Goal: Obtain resource: Obtain resource

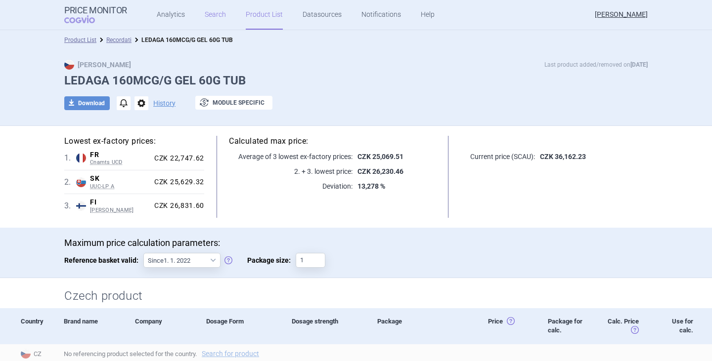
click at [207, 16] on link "Search" at bounding box center [215, 15] width 21 height 30
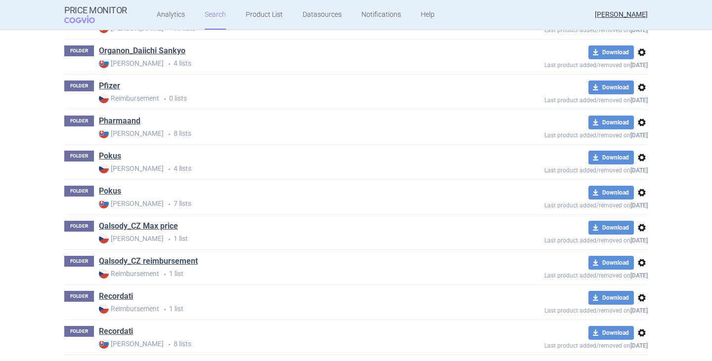
scroll to position [1780, 0]
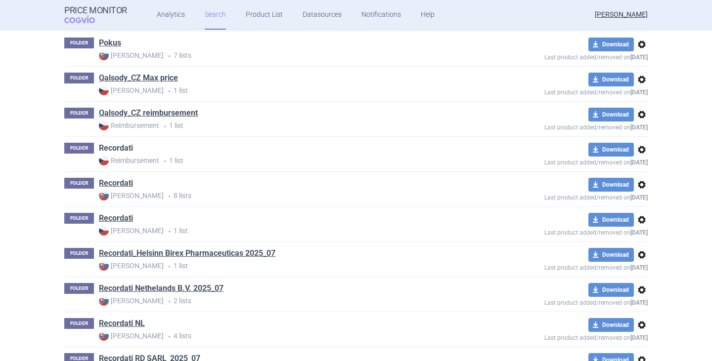
click at [119, 148] on link "Recordati" at bounding box center [116, 148] width 34 height 11
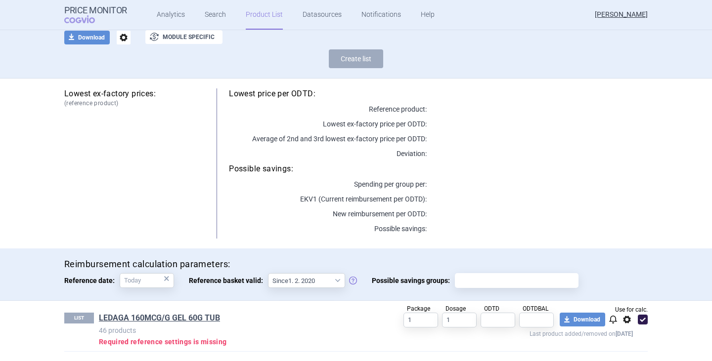
scroll to position [66, 0]
drag, startPoint x: 149, startPoint y: 317, endPoint x: 155, endPoint y: 317, distance: 6.4
click at [149, 317] on link "LEDAGA 160MCG/G GEL 60G TUB" at bounding box center [159, 318] width 121 height 11
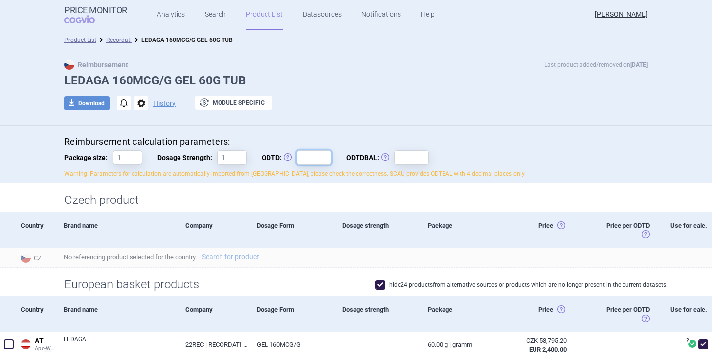
drag, startPoint x: 295, startPoint y: 160, endPoint x: 302, endPoint y: 159, distance: 7.4
click at [297, 160] on input "ODTD: Obvyklá Denní Terapeutická Dávka" at bounding box center [314, 157] width 35 height 15
type input "1"
click at [403, 157] on input "ODTDBAL: Obvyklá Denní Terapeutická Dávka Balení" at bounding box center [411, 157] width 35 height 15
type input "1"
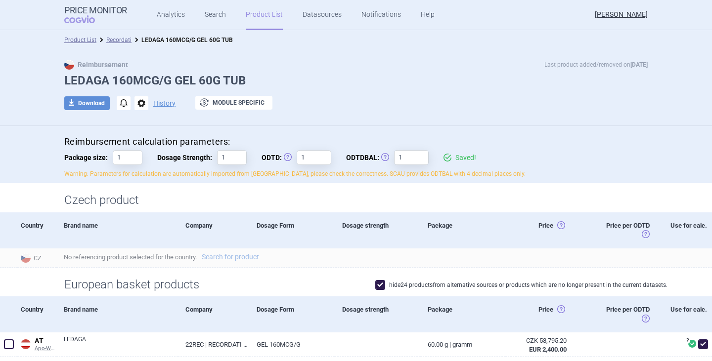
click at [433, 149] on div "Reimbursement calculation parameters: Package size: 1 Dosage Strength: 1 ODTD: …" at bounding box center [355, 157] width 583 height 43
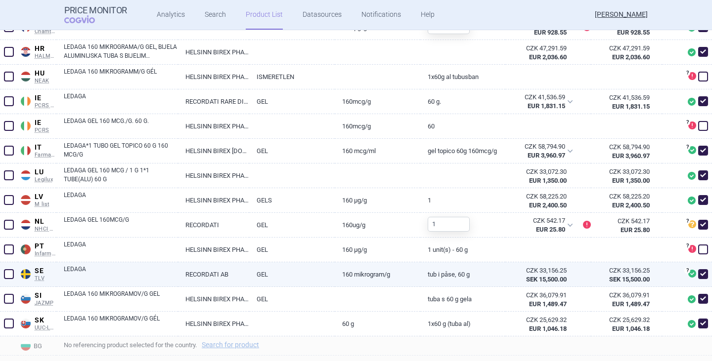
scroll to position [544, 0]
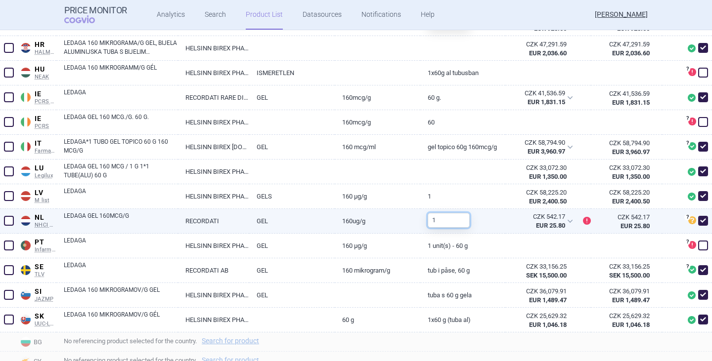
click at [441, 222] on input "1" at bounding box center [449, 220] width 42 height 15
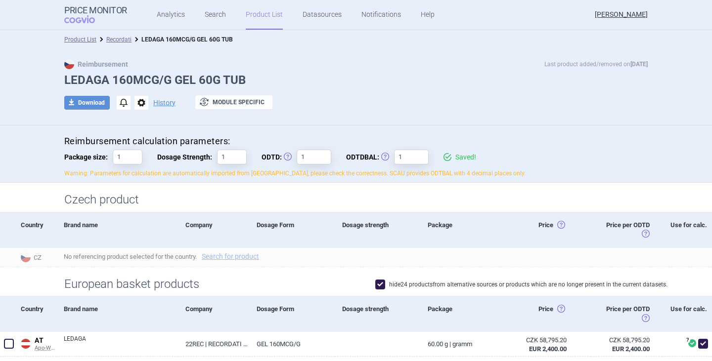
scroll to position [0, 0]
type input "60"
click at [83, 103] on button "download Download" at bounding box center [86, 103] width 45 height 14
select select "EUR"
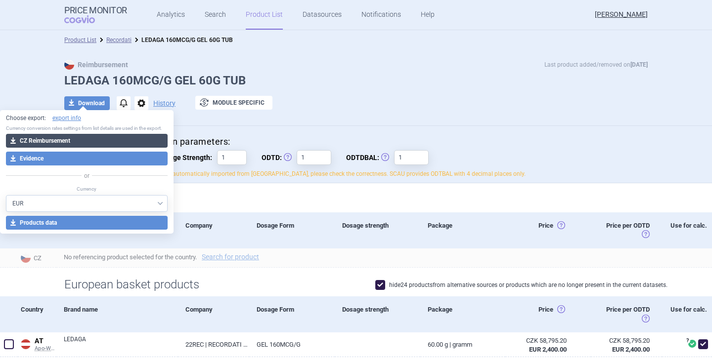
click at [77, 138] on button "download CZ Reimbursement" at bounding box center [87, 141] width 162 height 14
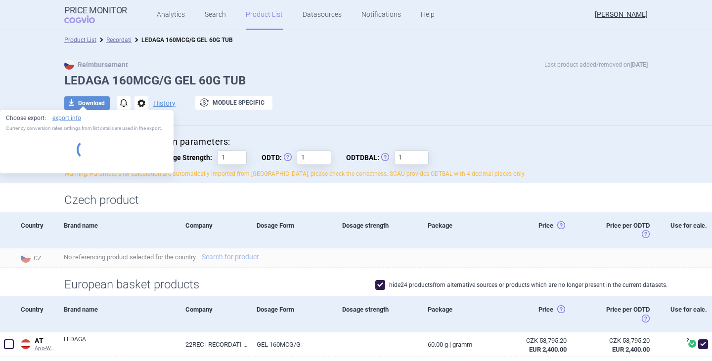
select select "EUR"
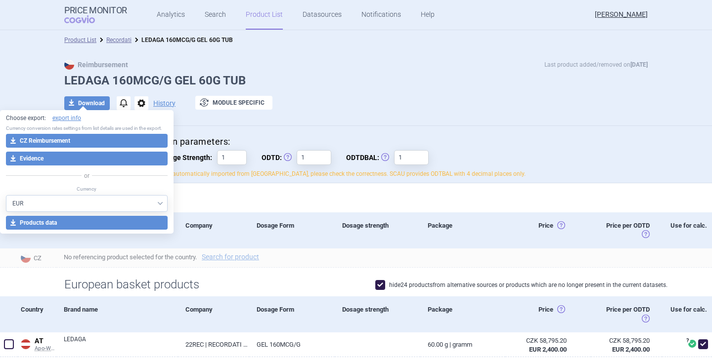
drag, startPoint x: 409, startPoint y: 105, endPoint x: 415, endPoint y: 116, distance: 12.6
click at [409, 105] on div "download Download notifications options History exchange Module specific" at bounding box center [355, 103] width 583 height 15
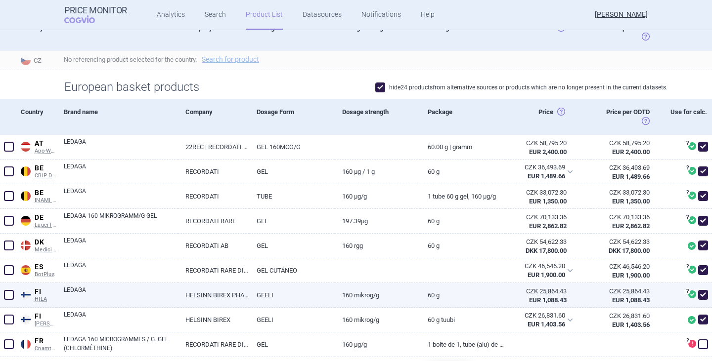
scroll to position [346, 0]
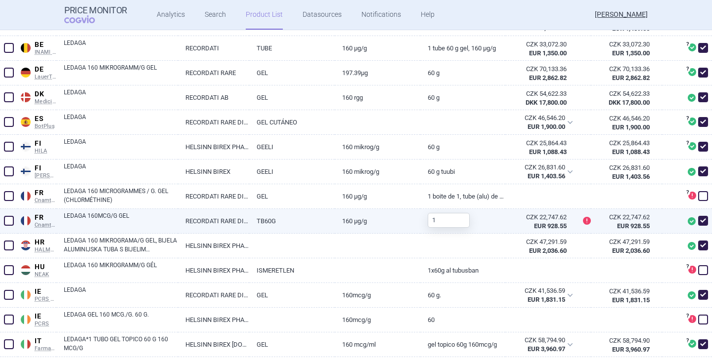
click at [102, 214] on link "LEDAGA 160MCG/G GEL" at bounding box center [121, 221] width 114 height 18
select select "EUR"
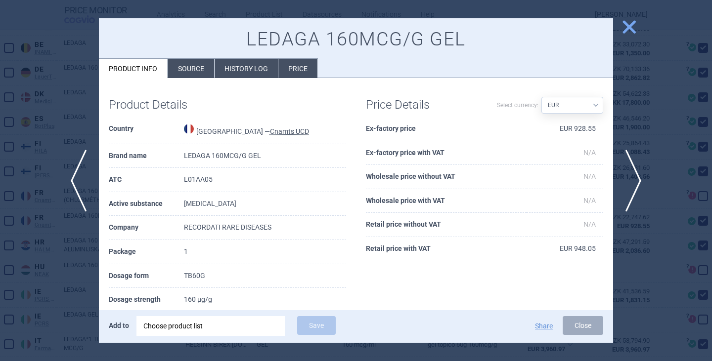
click at [625, 28] on span "close" at bounding box center [629, 26] width 17 height 17
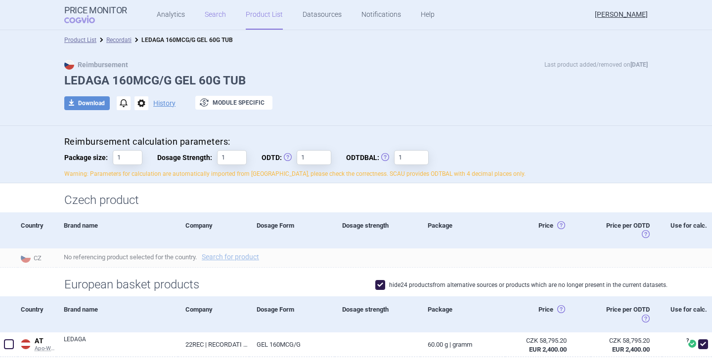
click at [218, 16] on link "Search" at bounding box center [215, 15] width 21 height 30
